Goal: Download file/media

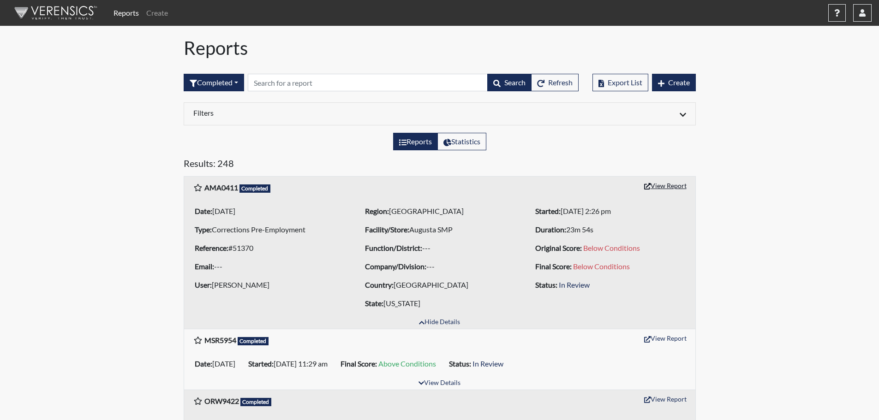
click at [677, 186] on button "View Report" at bounding box center [665, 186] width 51 height 14
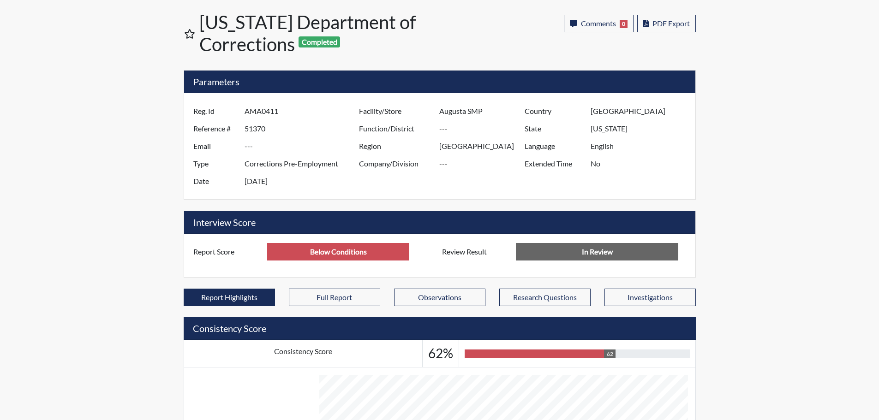
scroll to position [153, 384]
click at [680, 23] on span "PDF Export" at bounding box center [671, 23] width 37 height 9
click at [680, 20] on span "PDF Export" at bounding box center [671, 23] width 37 height 9
click at [668, 24] on span "PDF Export" at bounding box center [671, 23] width 37 height 9
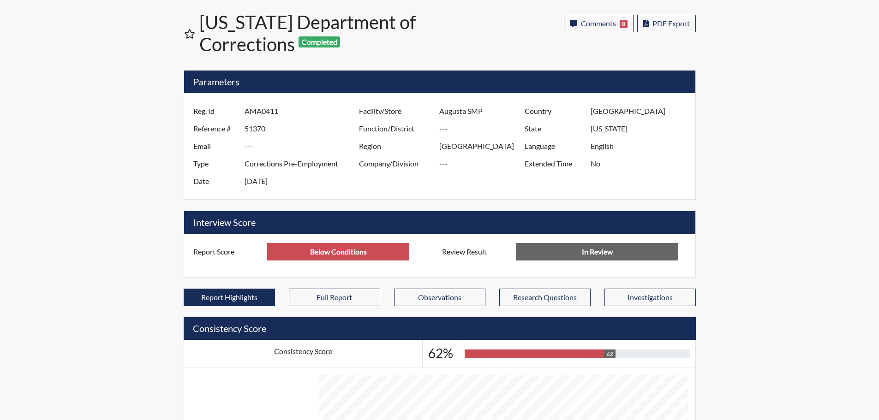
drag, startPoint x: 820, startPoint y: 62, endPoint x: 813, endPoint y: 46, distance: 17.0
drag, startPoint x: 664, startPoint y: 28, endPoint x: 622, endPoint y: 34, distance: 42.4
click at [622, 34] on div "Comments 0 report Comments × Close PDF Export" at bounding box center [630, 35] width 132 height 41
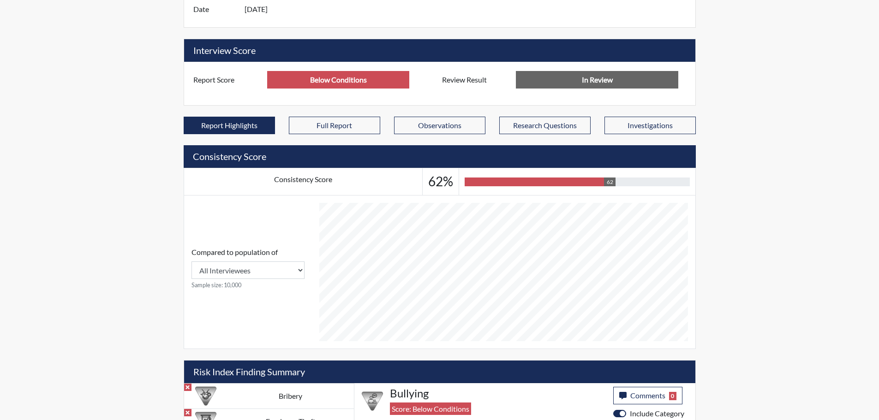
scroll to position [185, 0]
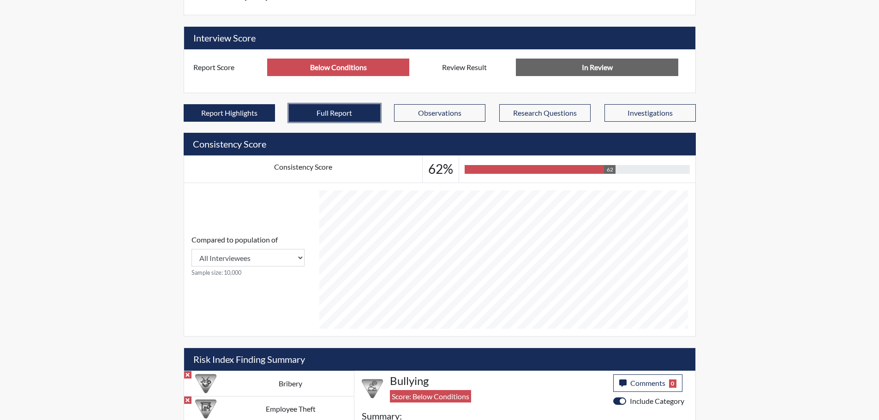
click at [337, 117] on button "Full Report" at bounding box center [334, 113] width 91 height 18
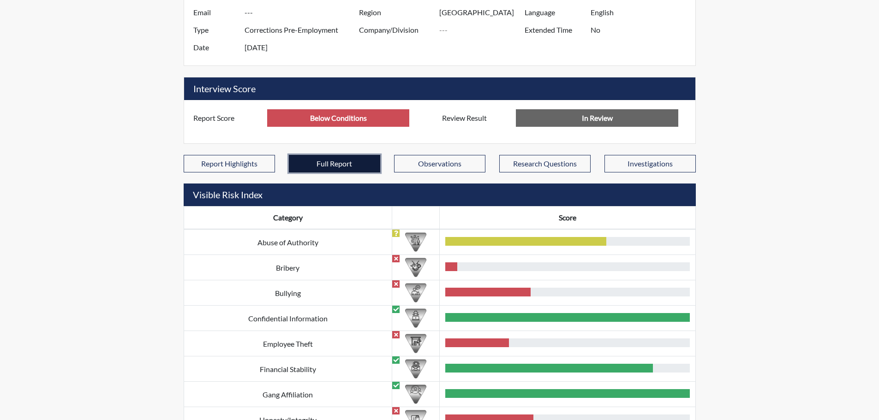
scroll to position [92, 0]
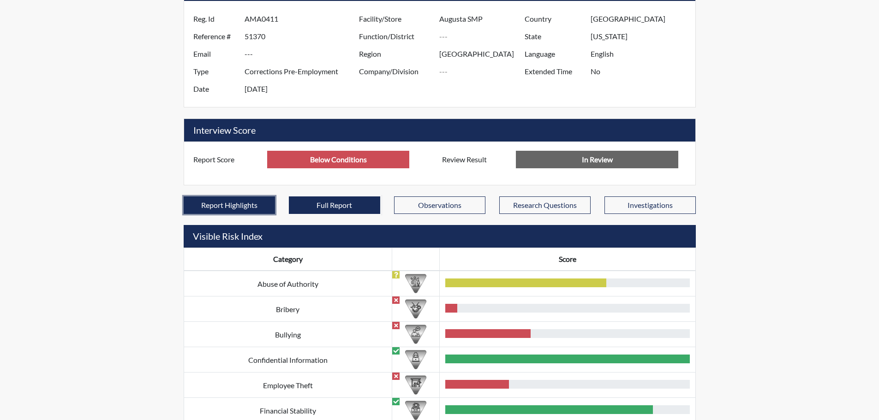
click at [222, 211] on button "Report Highlights" at bounding box center [229, 206] width 91 height 18
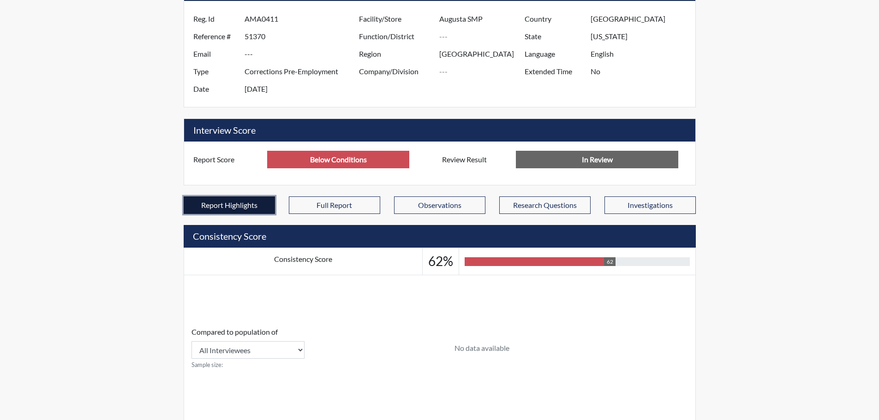
click at [242, 200] on button "Report Highlights" at bounding box center [229, 206] width 91 height 18
click at [365, 157] on input "Below Conditions" at bounding box center [338, 160] width 142 height 18
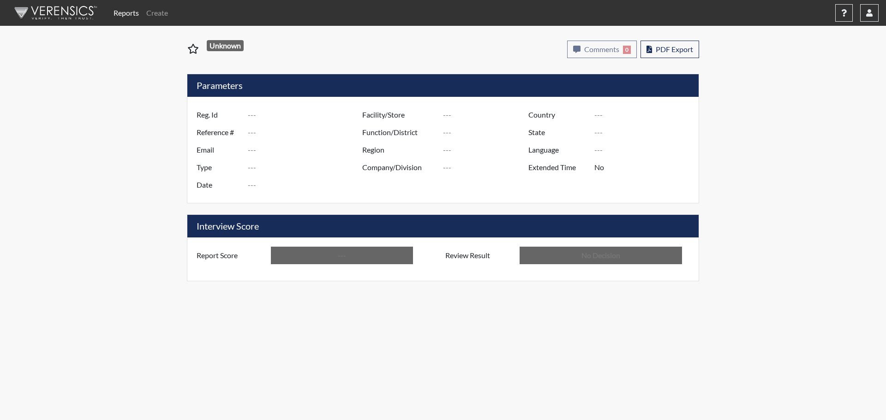
type input "AMA0411"
type input "51370"
type input "---"
type input "Corrections Pre-Employment"
type input "[DATE]"
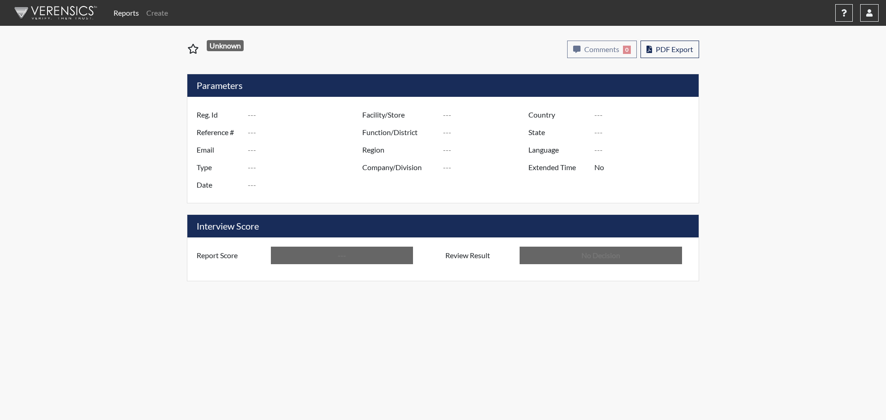
type input "Augusta SMP"
type input "[GEOGRAPHIC_DATA]"
type input "[US_STATE]"
type input "English"
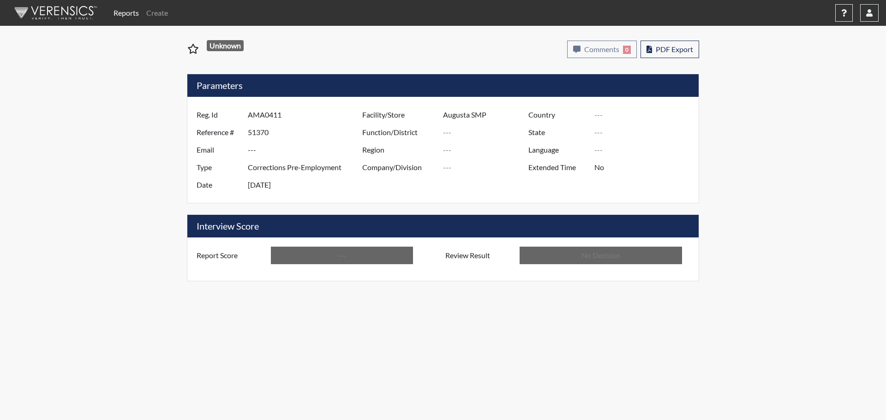
type input "Below Conditions"
type input "In Review"
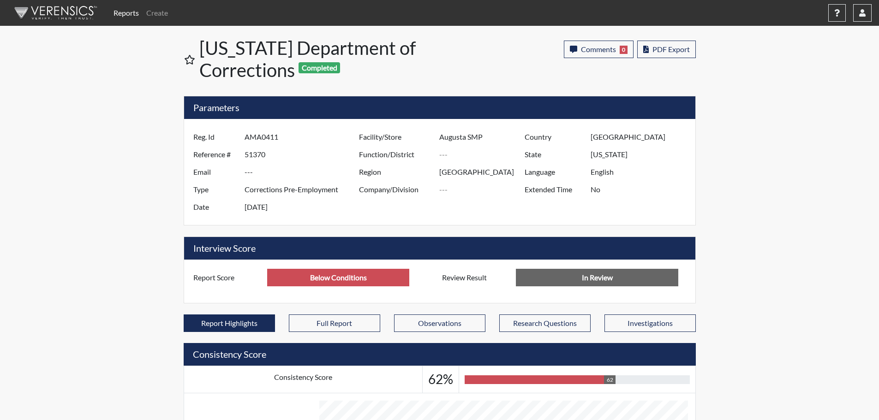
scroll to position [153, 384]
click at [664, 44] on button "PDF Export" at bounding box center [666, 50] width 59 height 18
